Goal: Feedback & Contribution: Leave review/rating

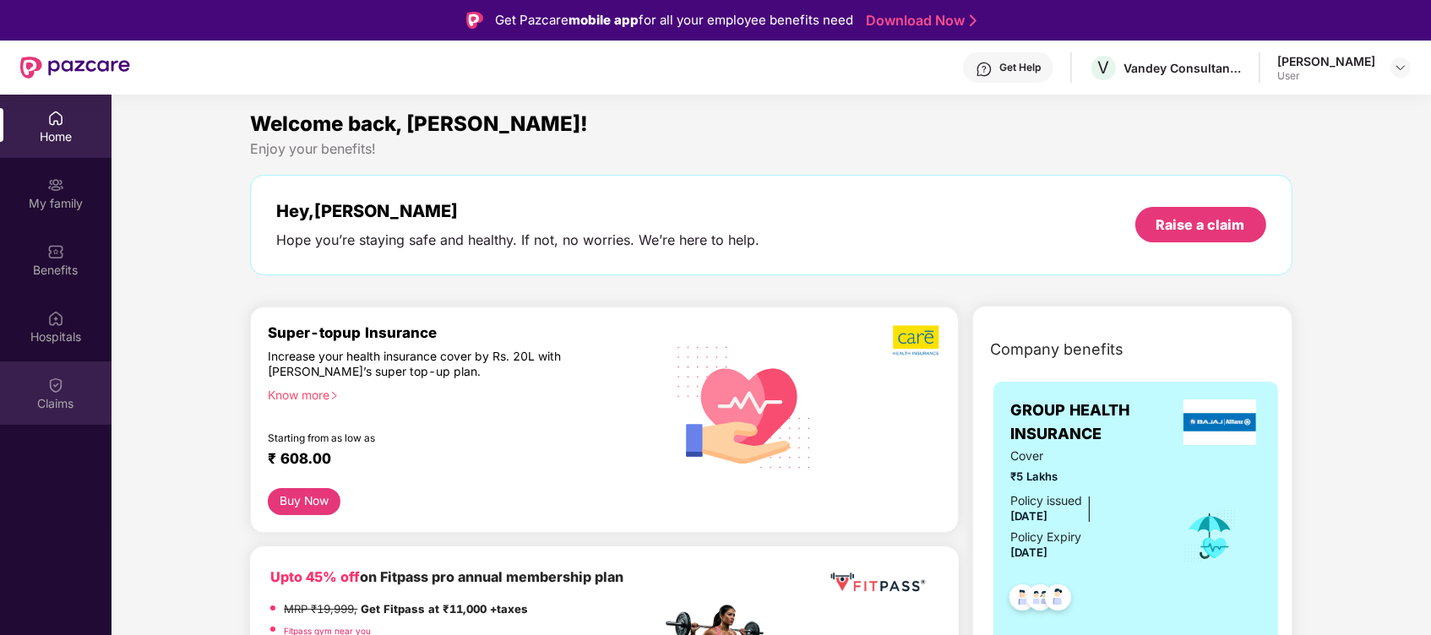
click at [33, 398] on div "Claims" at bounding box center [56, 403] width 112 height 17
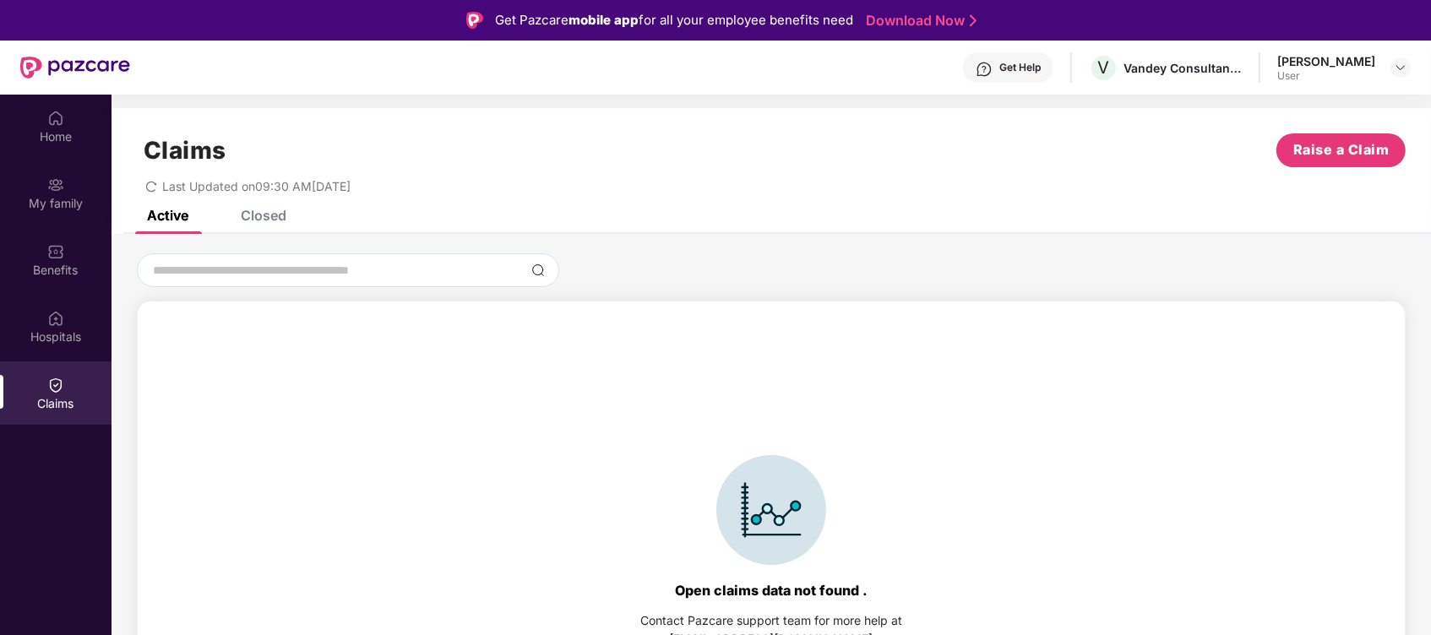
click at [1118, 288] on div "Open claims data not found . Contact Pazcare support team for more help at [EMA…" at bounding box center [772, 510] width 1320 height 514
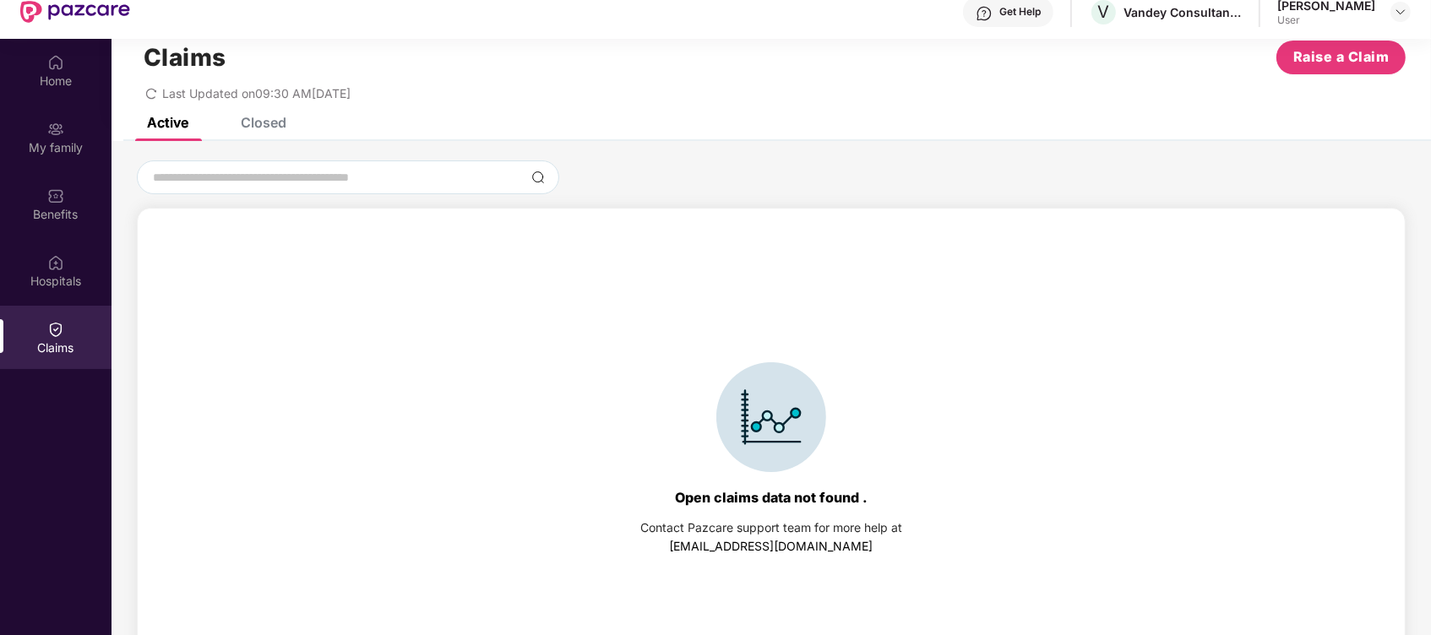
scroll to position [95, 0]
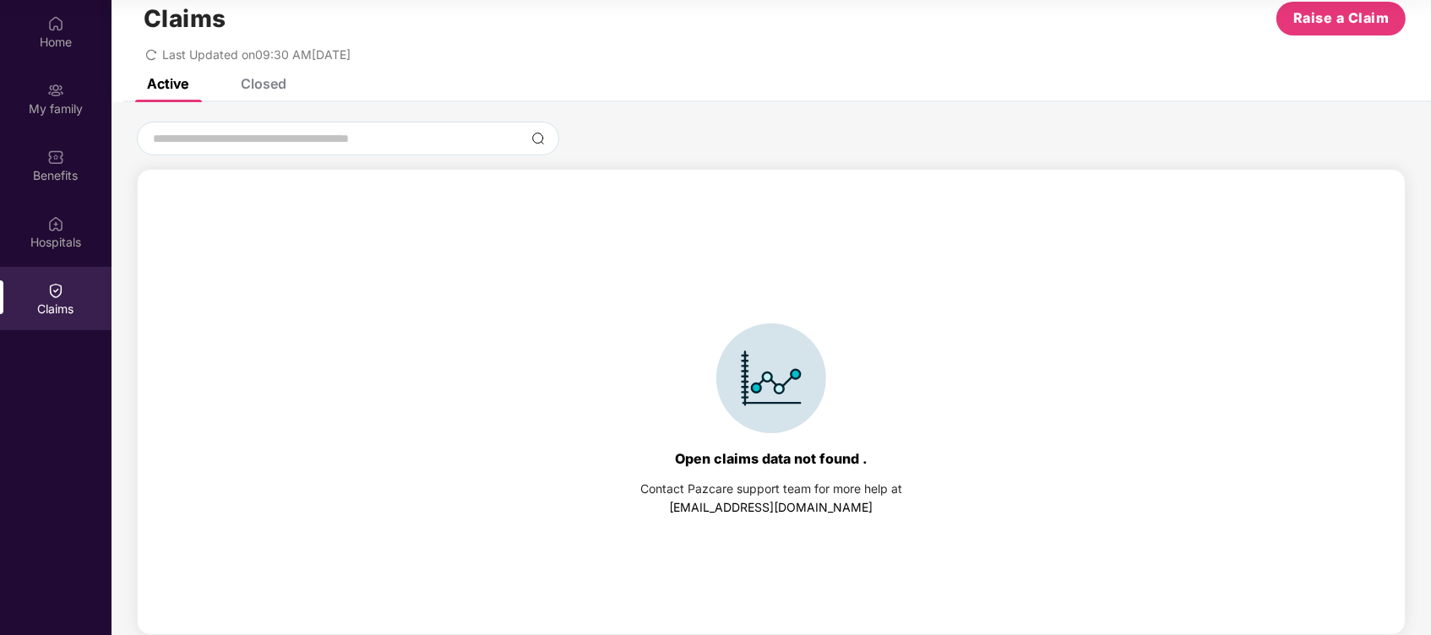
click at [303, 72] on div "Claims Raise a Claim Last Updated on 09:30 AM[DATE]" at bounding box center [772, 27] width 1320 height 102
click at [287, 73] on div "Claims Raise a Claim Last Updated on 09:30 AM[DATE]" at bounding box center [772, 27] width 1320 height 102
click at [246, 90] on div "Closed" at bounding box center [264, 83] width 46 height 17
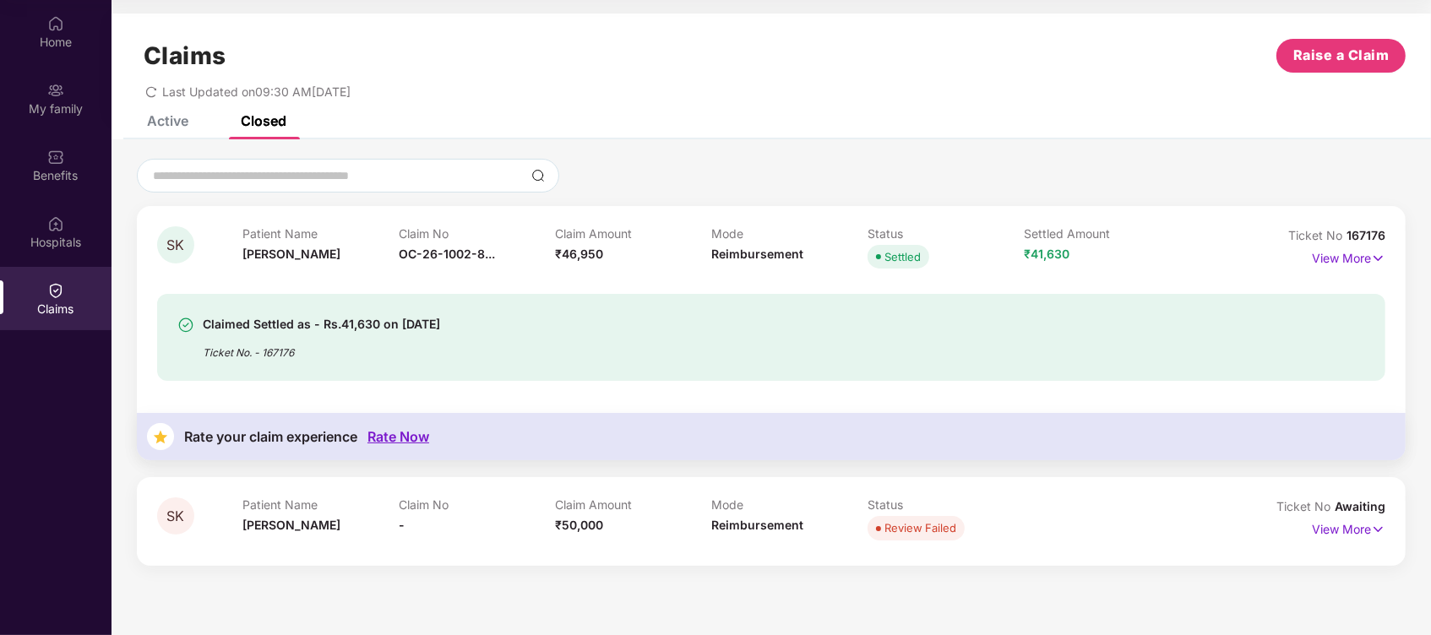
scroll to position [0, 0]
click at [1366, 254] on p "View More" at bounding box center [1348, 256] width 73 height 23
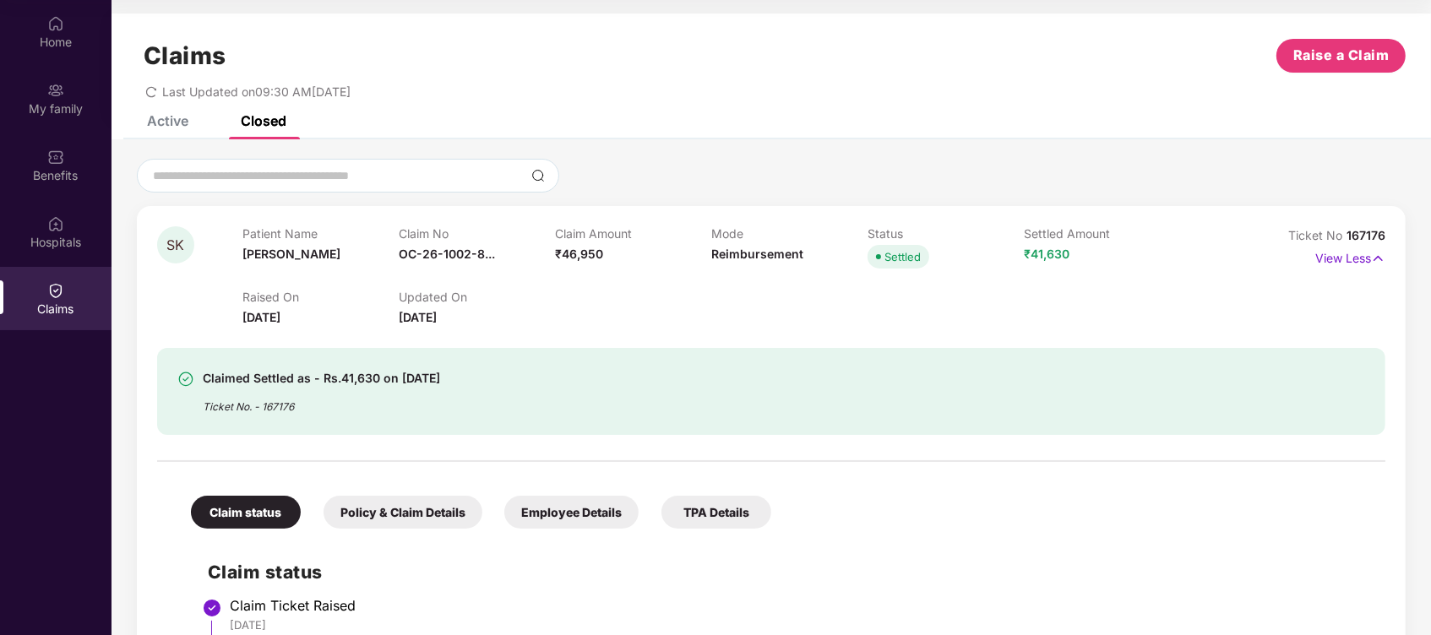
click at [262, 402] on div "Ticket No. - 167176" at bounding box center [321, 402] width 237 height 26
click at [172, 262] on span "SK" at bounding box center [175, 244] width 37 height 37
click at [280, 258] on span "[PERSON_NAME]" at bounding box center [291, 254] width 98 height 14
click at [514, 243] on div "Claim No OC-26-1002-8..." at bounding box center [477, 249] width 156 height 46
click at [662, 234] on p "Claim Amount" at bounding box center [633, 233] width 156 height 14
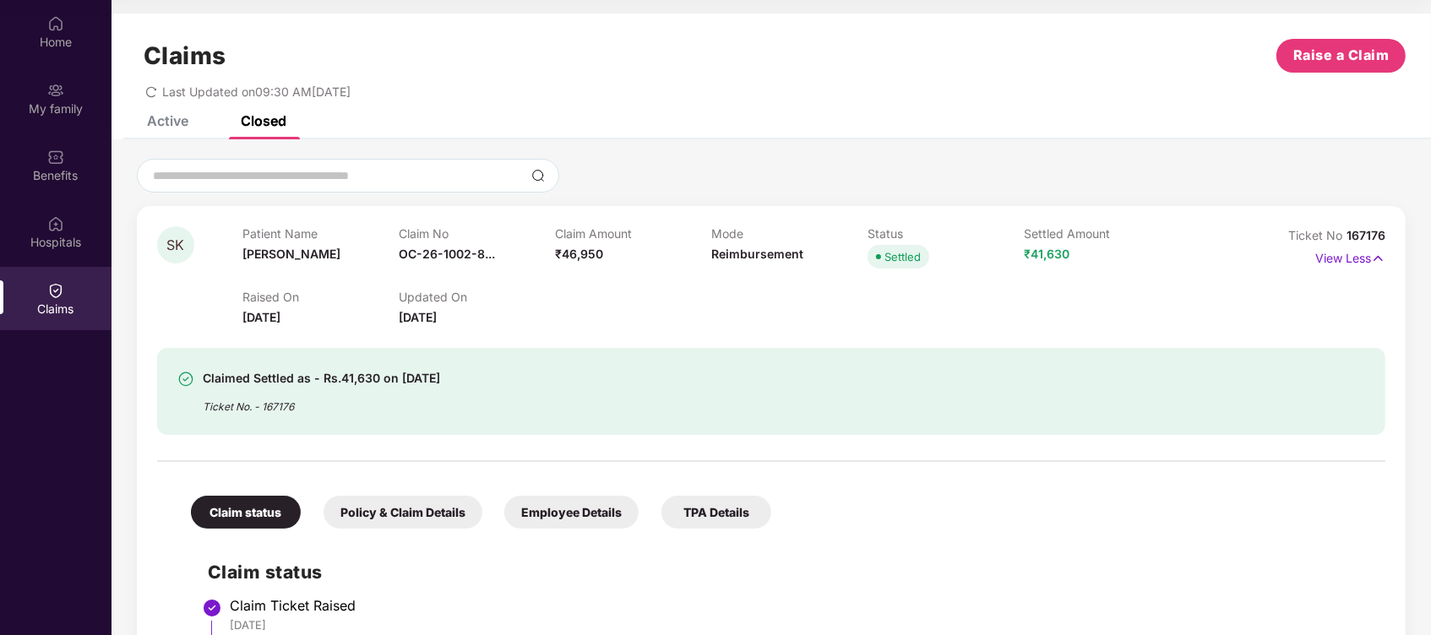
click at [453, 348] on div "Claimed Settled as - Rs.41,630 on [DATE] Ticket No. - 167176" at bounding box center [771, 391] width 1228 height 87
click at [936, 431] on div "Claimed Settled as - Rs.41,630 on [DATE] Ticket No. - 167176" at bounding box center [771, 391] width 1228 height 87
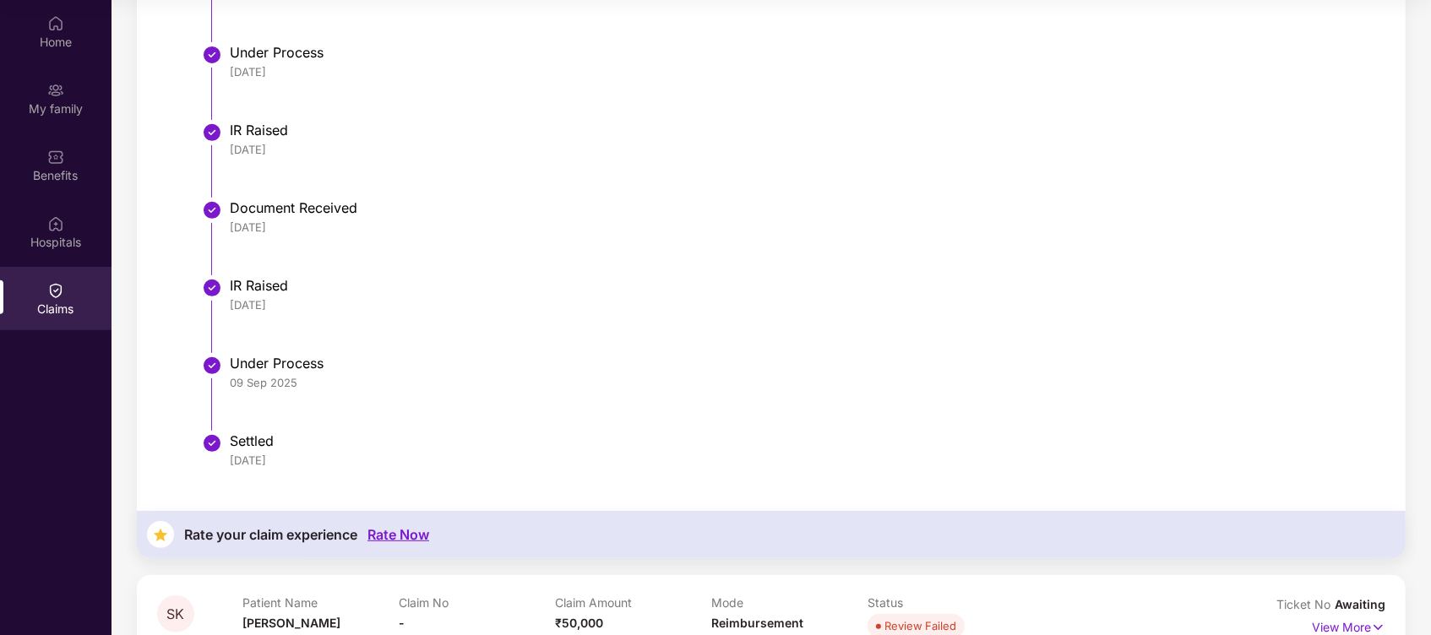
scroll to position [754, 0]
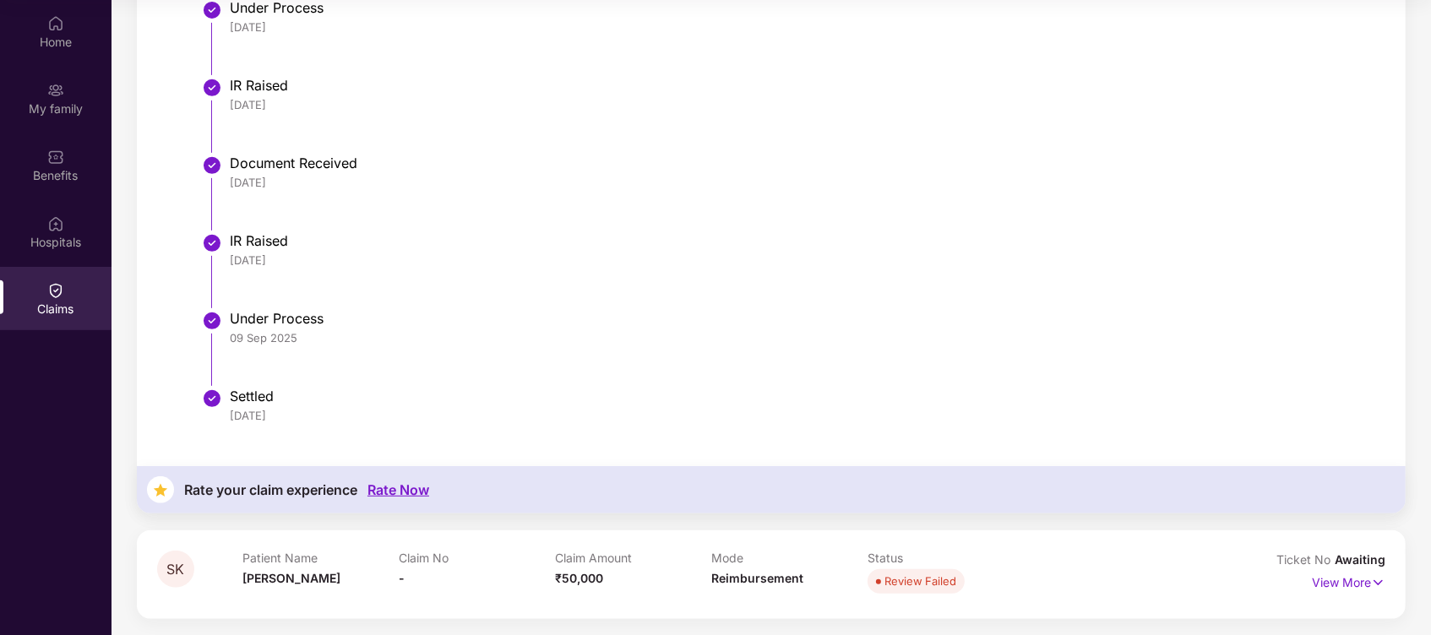
click at [385, 492] on div "Rate Now" at bounding box center [398, 490] width 62 height 16
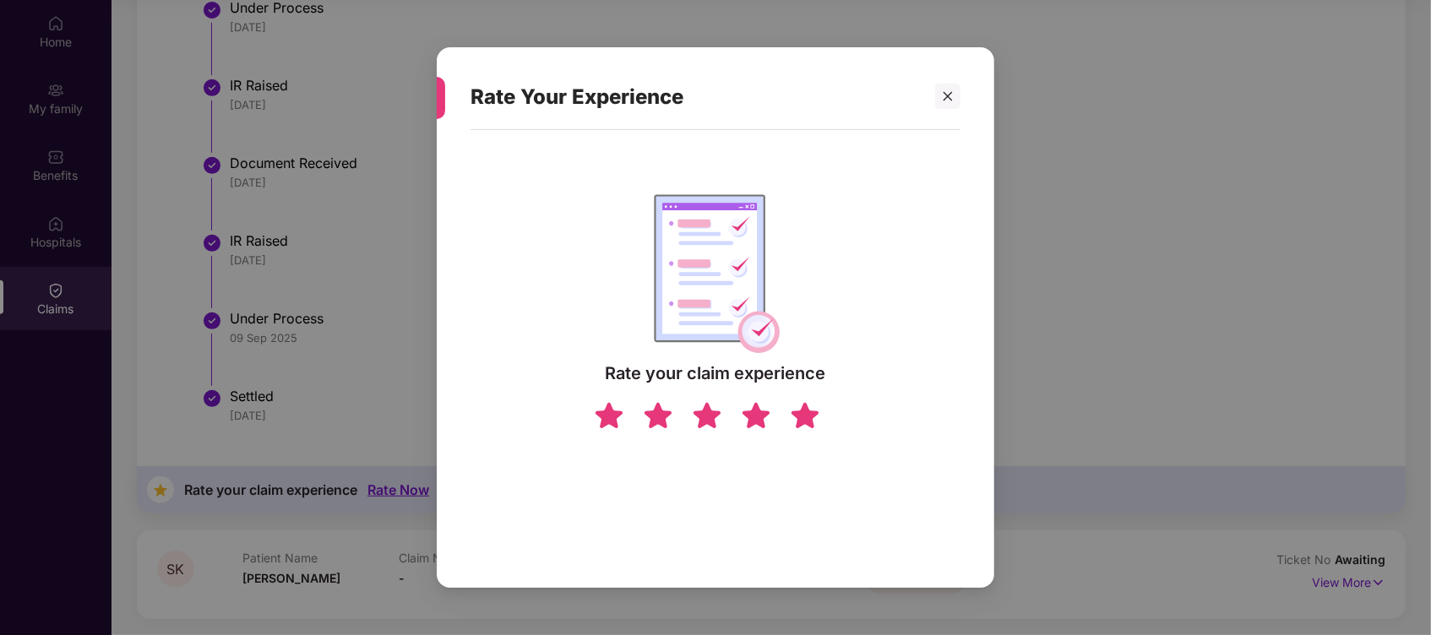
click at [800, 413] on img at bounding box center [805, 415] width 32 height 30
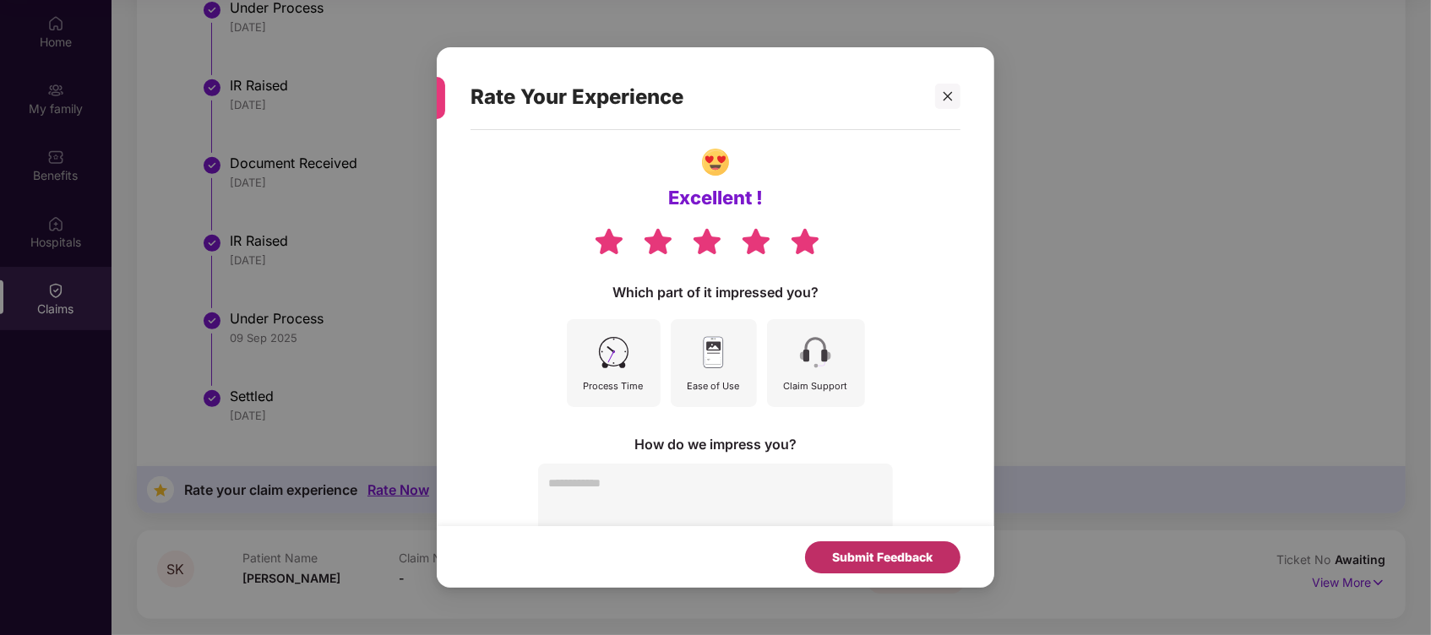
click at [846, 558] on div "Submit Feedback" at bounding box center [883, 557] width 101 height 19
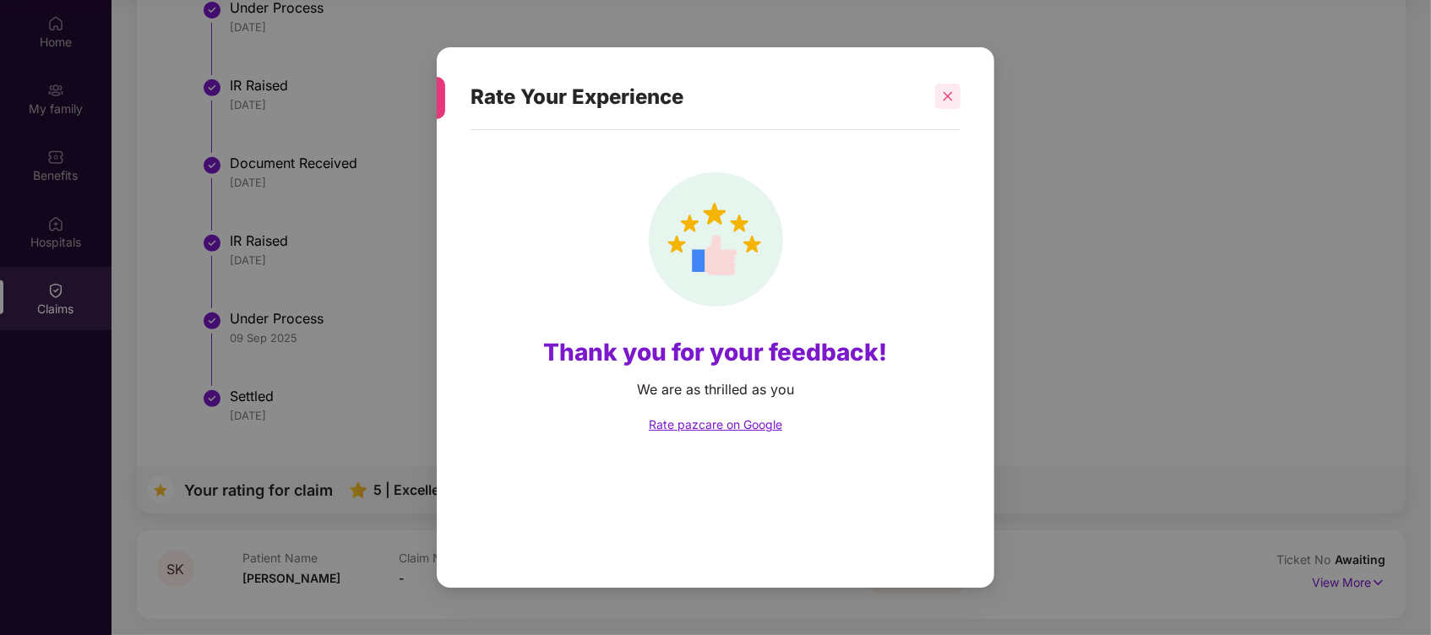
click at [946, 95] on icon "close" at bounding box center [948, 96] width 9 height 9
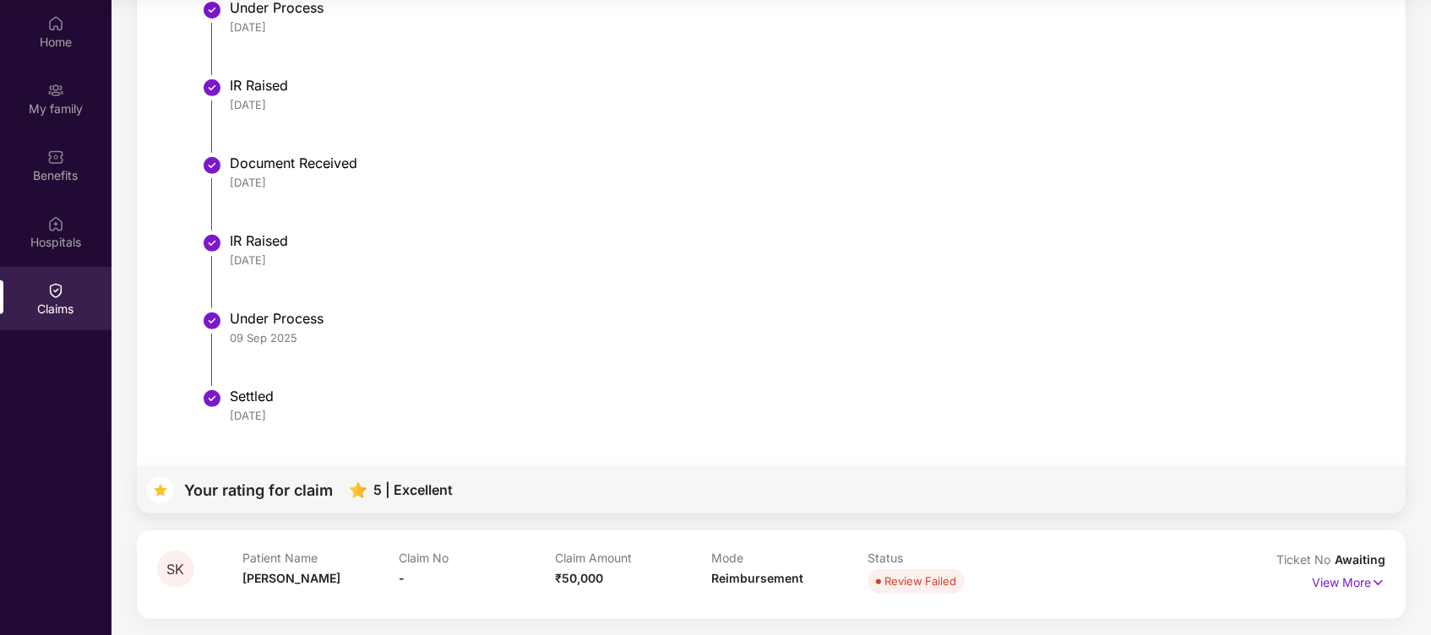
scroll to position [0, 0]
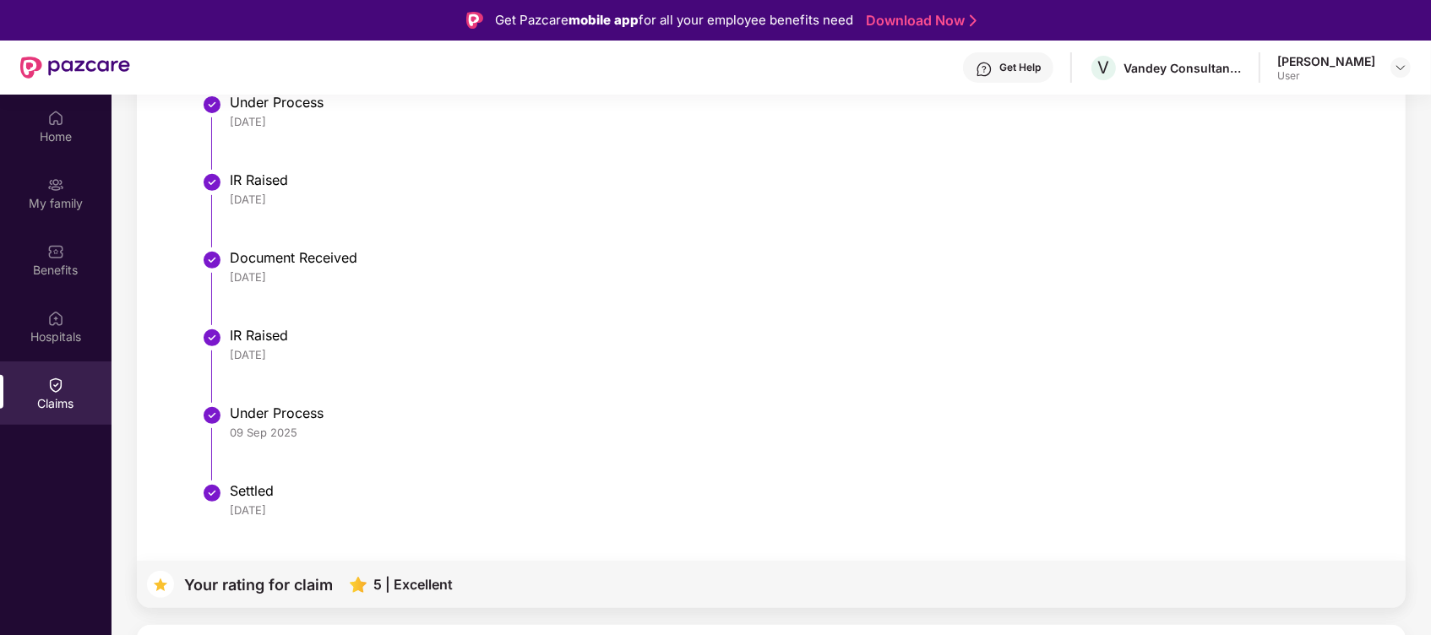
drag, startPoint x: 1415, startPoint y: 331, endPoint x: 1358, endPoint y: 139, distance: 199.9
click at [1358, 139] on div "SK Patient Name [PERSON_NAME] Claim No OC-26-1002-8... Claim Amount ₹46,950 Mod…" at bounding box center [772, 107] width 1320 height 1214
drag, startPoint x: 1358, startPoint y: 139, endPoint x: 1247, endPoint y: 77, distance: 127.8
click at [1242, 77] on div "V Vandey Consultancy Services Private limited" at bounding box center [1165, 68] width 153 height 30
click at [1334, 69] on div "User" at bounding box center [1326, 76] width 98 height 14
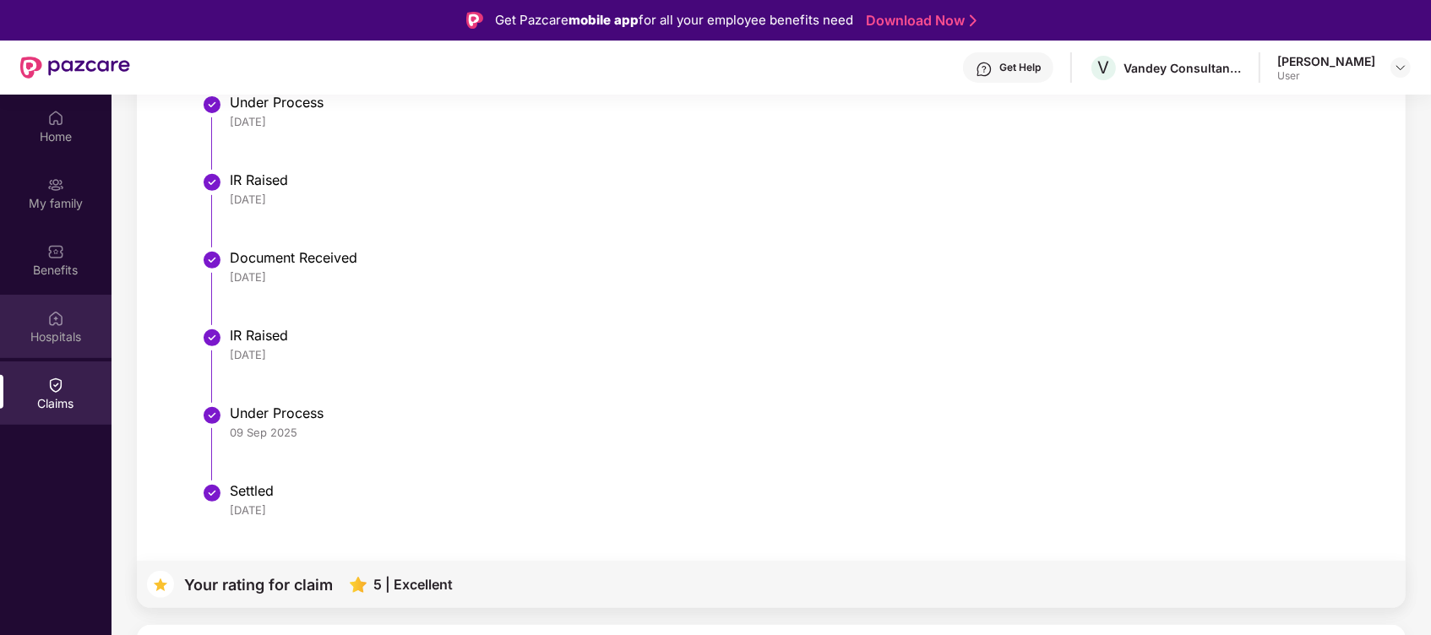
click at [74, 348] on div "Hospitals" at bounding box center [56, 326] width 112 height 63
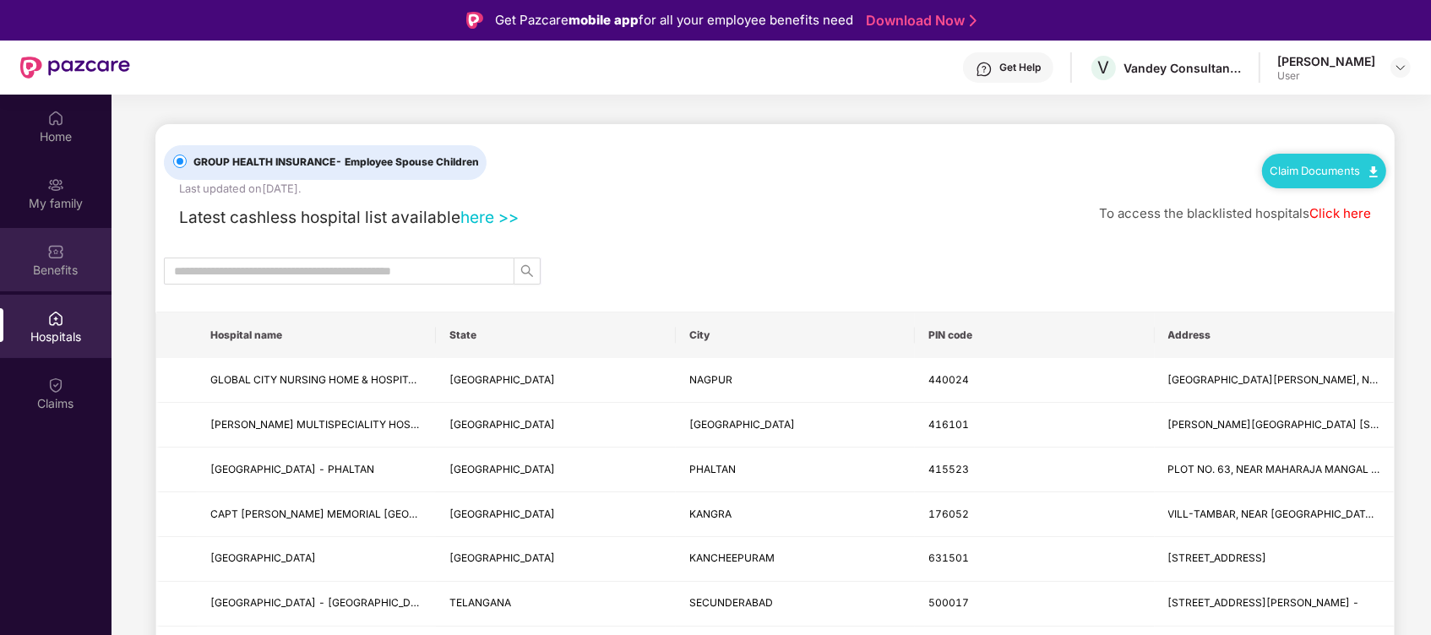
click at [76, 266] on div "Benefits" at bounding box center [56, 270] width 112 height 17
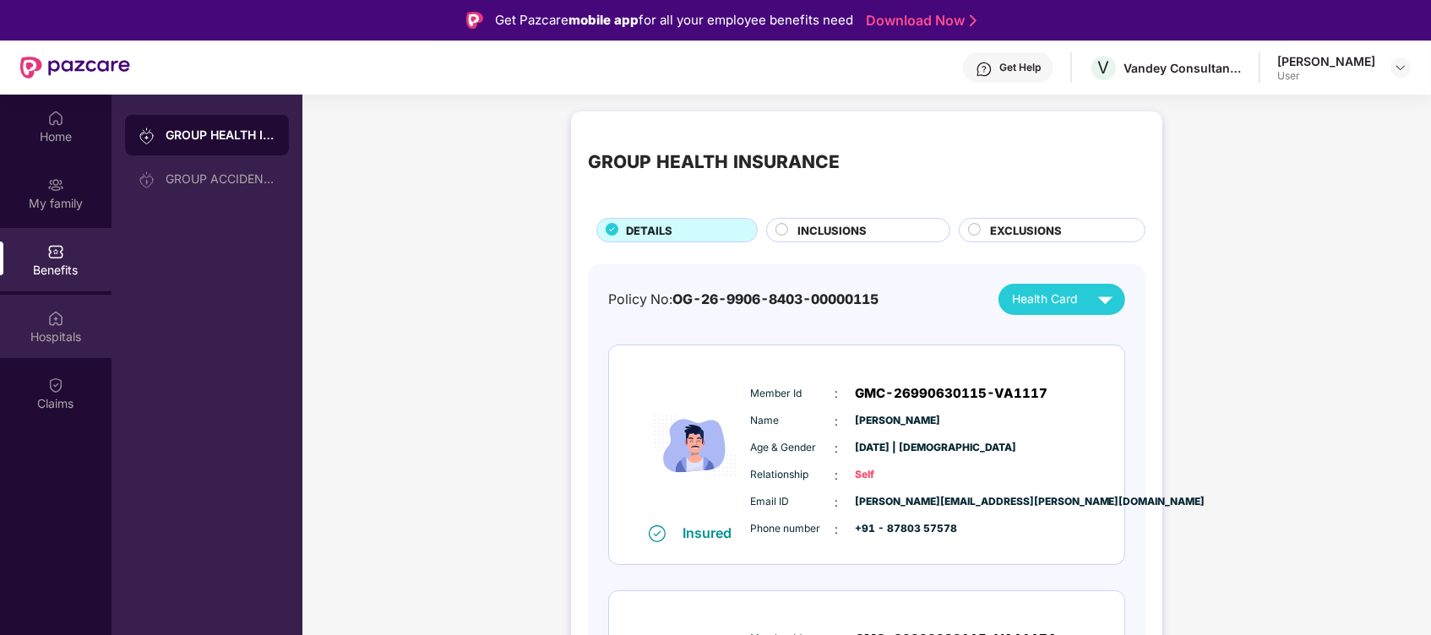
click at [56, 347] on div "Hospitals" at bounding box center [56, 326] width 112 height 63
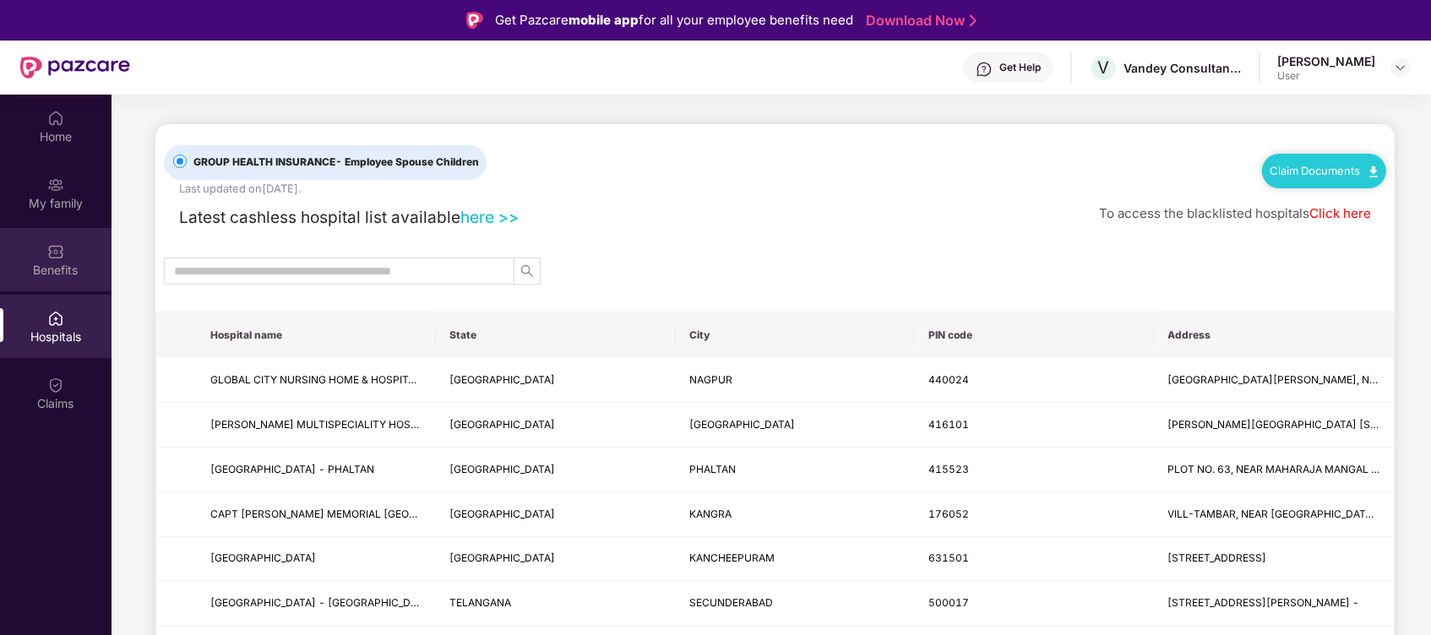
click at [41, 249] on div "Benefits" at bounding box center [56, 259] width 112 height 63
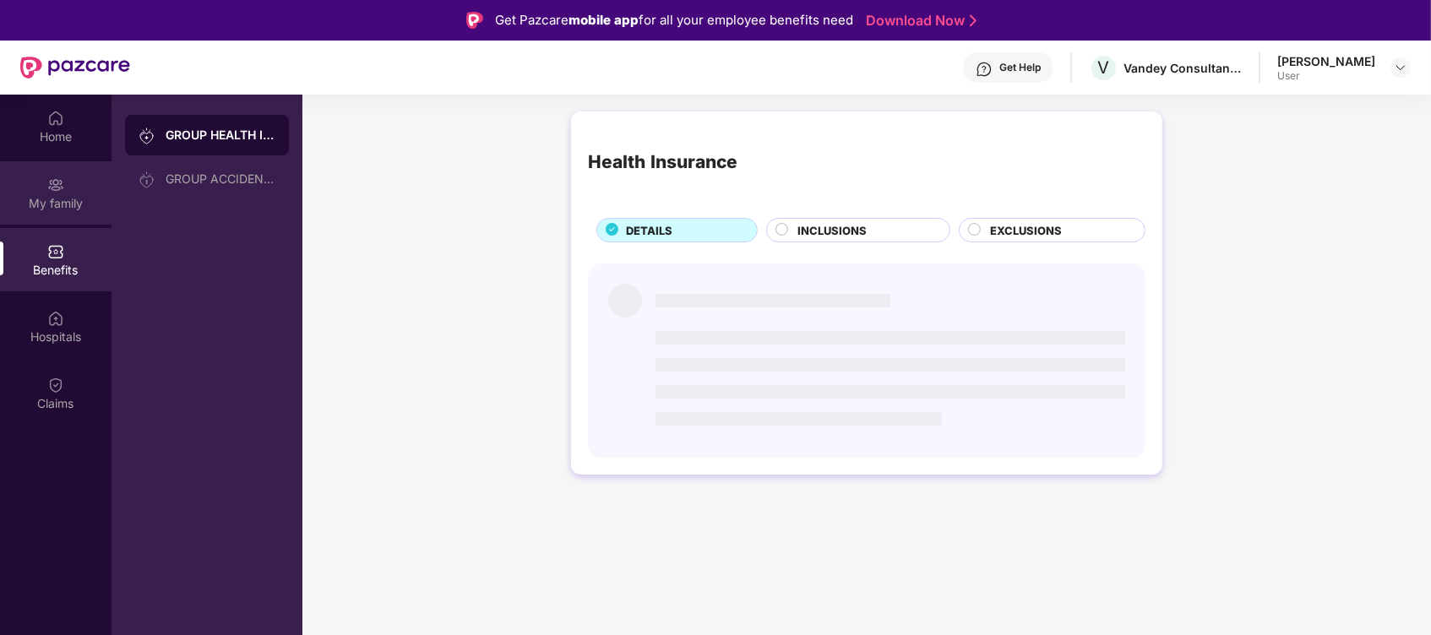
click at [75, 189] on div "My family" at bounding box center [56, 192] width 112 height 63
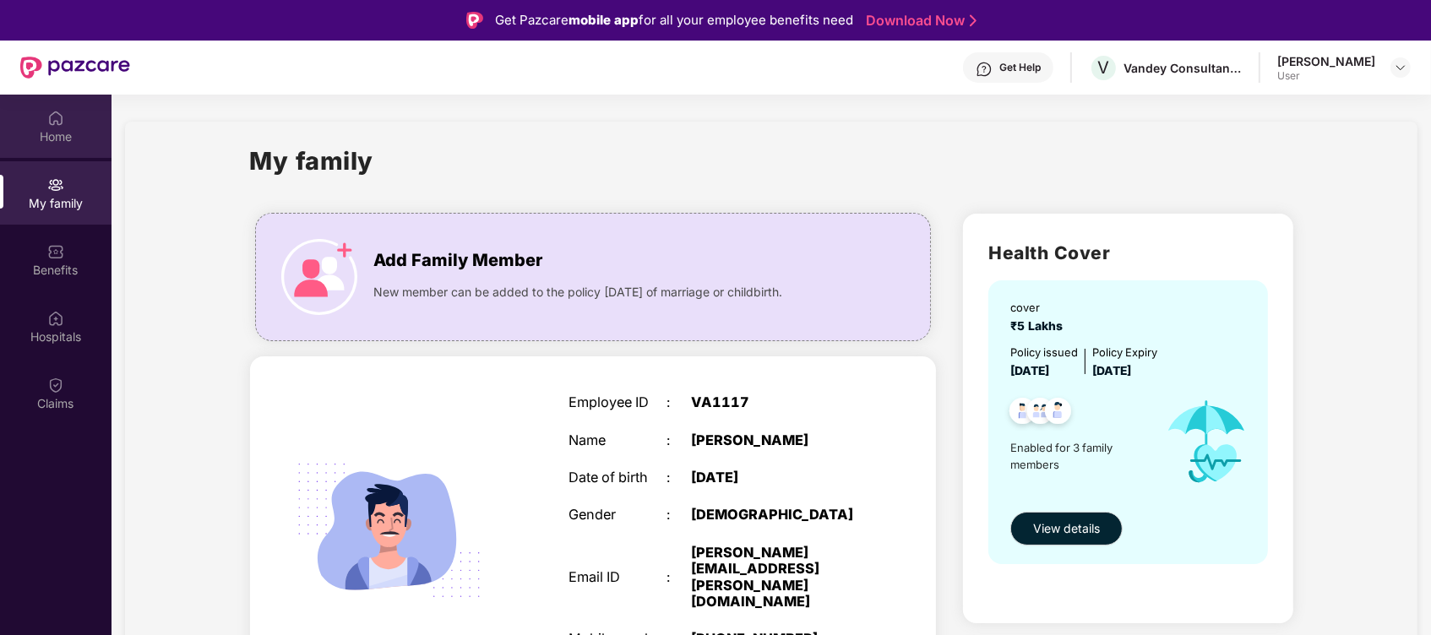
click at [71, 133] on div "Home" at bounding box center [56, 136] width 112 height 17
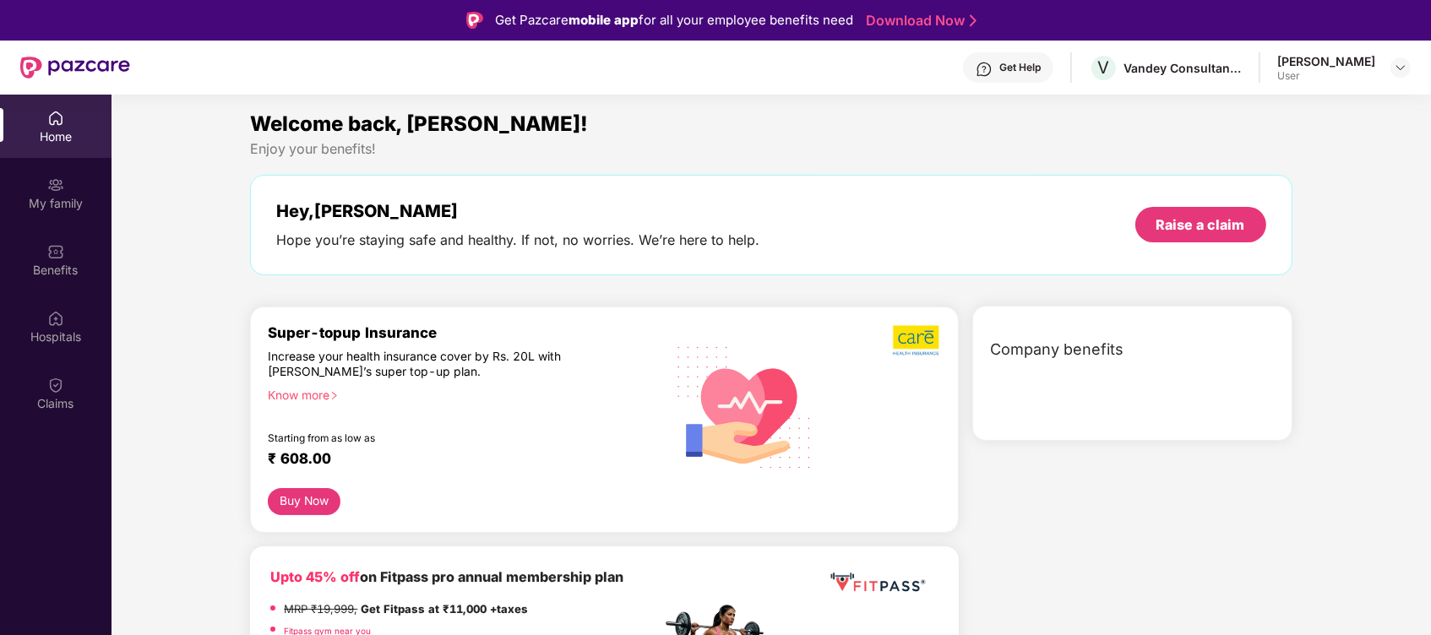
click at [497, 386] on div "Super-topup Insurance Increase your health insurance cover by Rs. 20L with [PER…" at bounding box center [464, 406] width 393 height 164
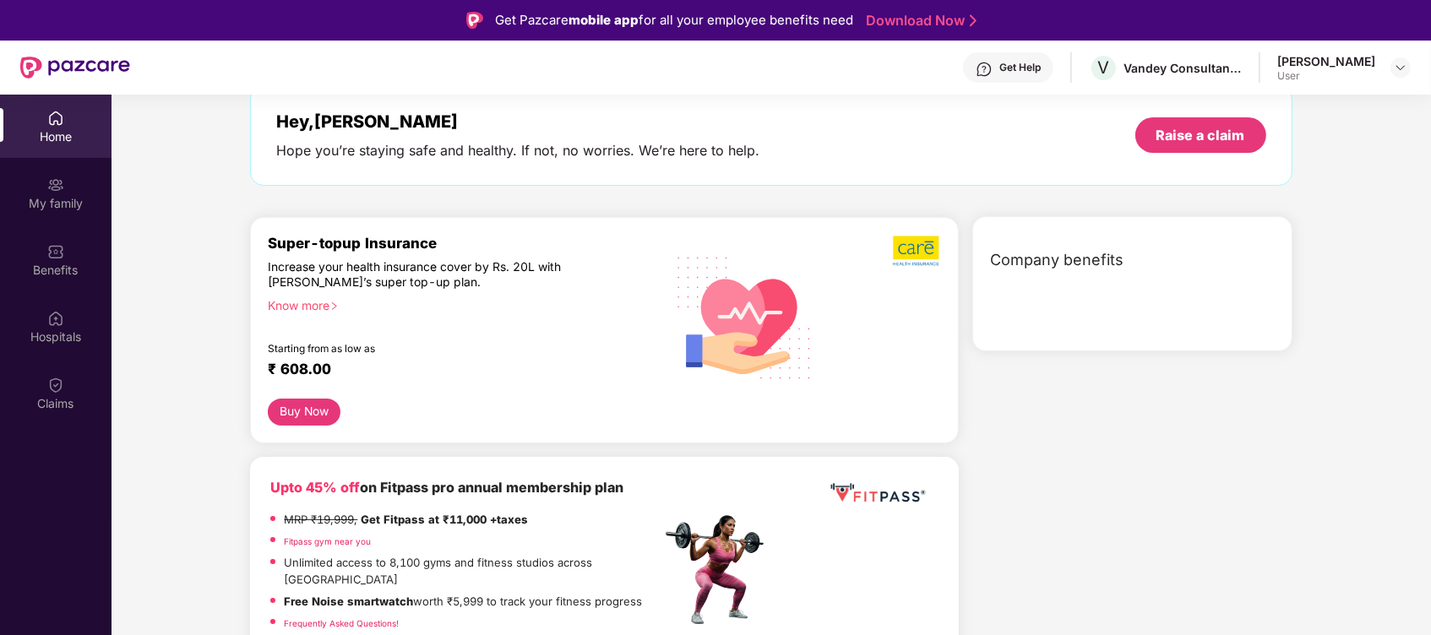
scroll to position [135, 0]
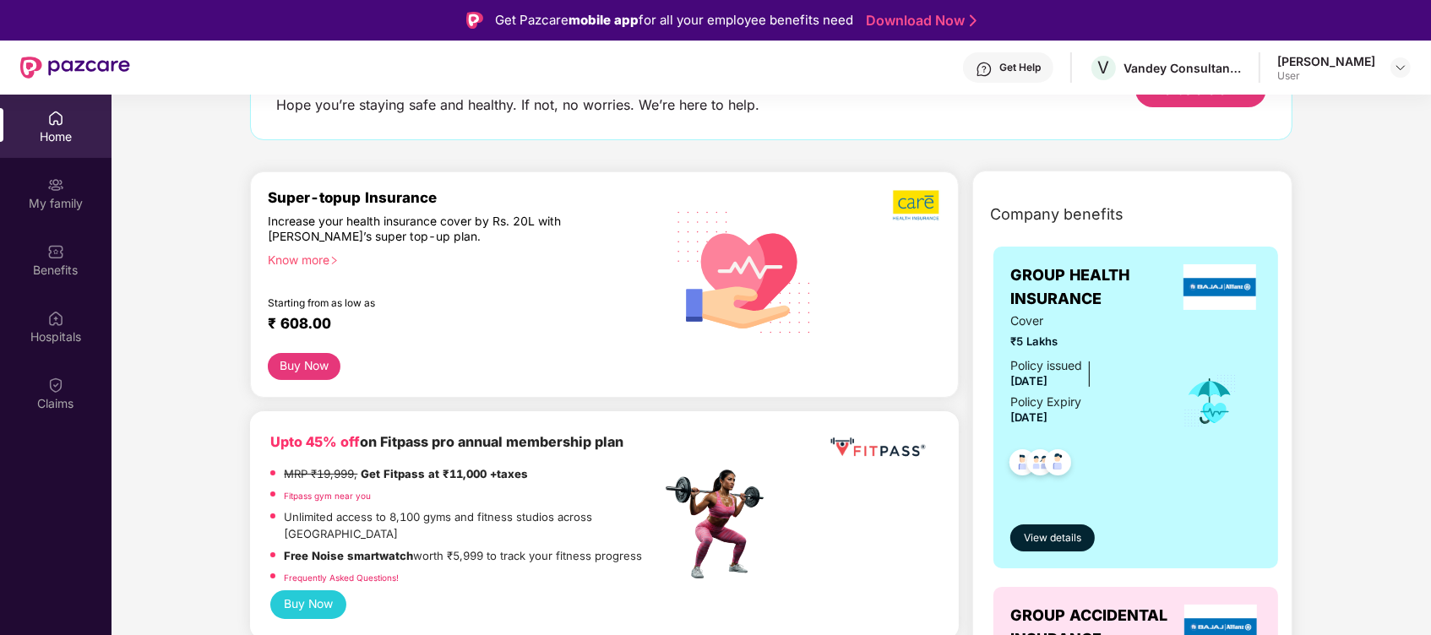
click at [1089, 189] on div "Company benefits GROUP HEALTH INSURANCE Cover ₹5 Lakhs Policy issued [DATE] Pol…" at bounding box center [1132, 560] width 320 height 778
